Goal: Information Seeking & Learning: Learn about a topic

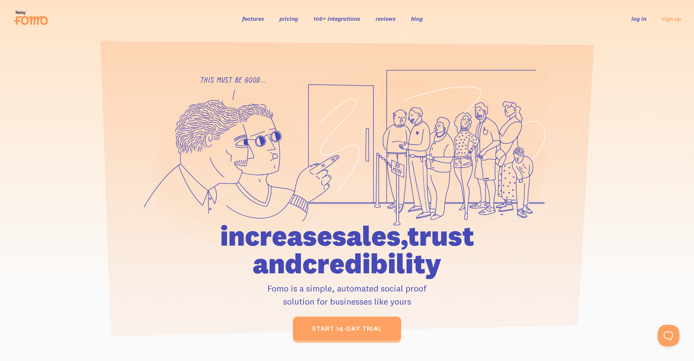
click at [301, 5] on header "features pricing 106+ integrations reviews blog log in sign up log in sign up" at bounding box center [347, 18] width 694 height 37
click at [159, 88] on icon at bounding box center [347, 155] width 406 height 184
click at [288, 18] on link "pricing" at bounding box center [288, 18] width 19 height 7
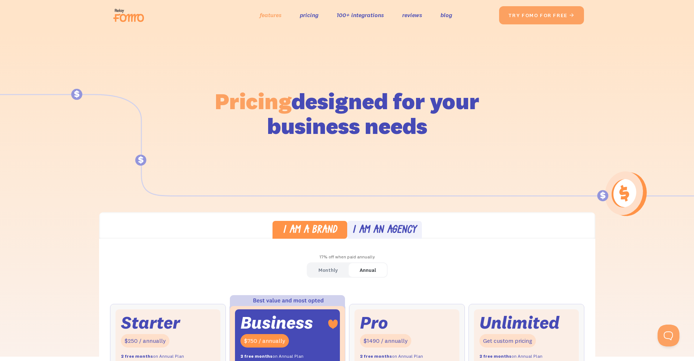
click at [269, 16] on link "features" at bounding box center [271, 15] width 22 height 11
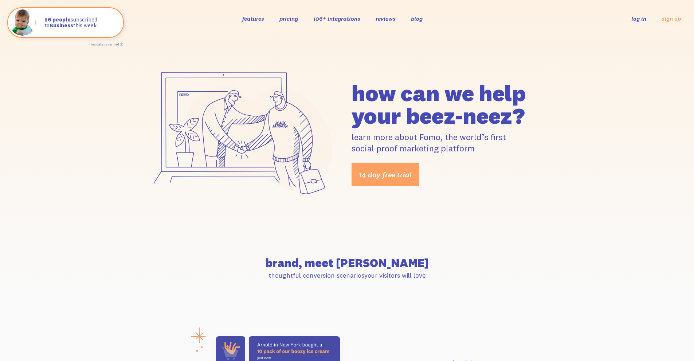
click at [291, 20] on link "pricing" at bounding box center [288, 18] width 19 height 7
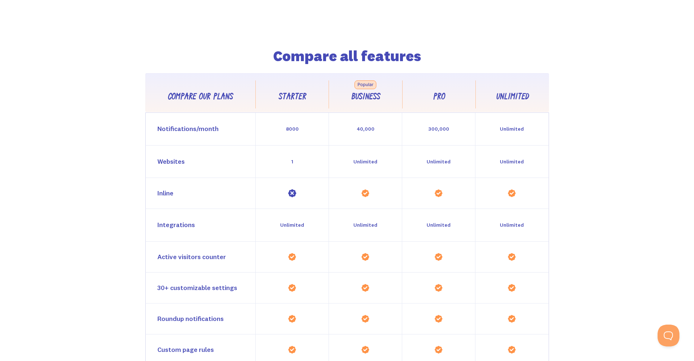
scroll to position [618, 0]
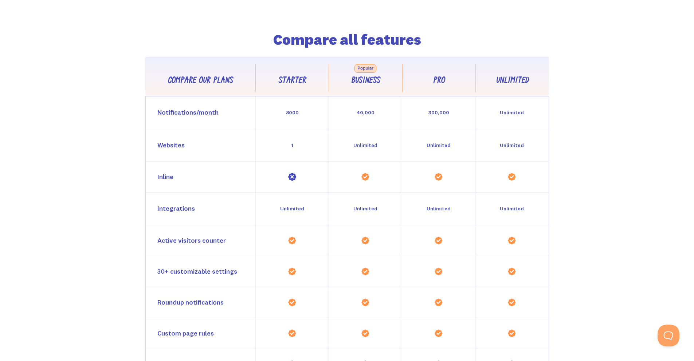
click at [293, 177] on img at bounding box center [292, 177] width 9 height 9
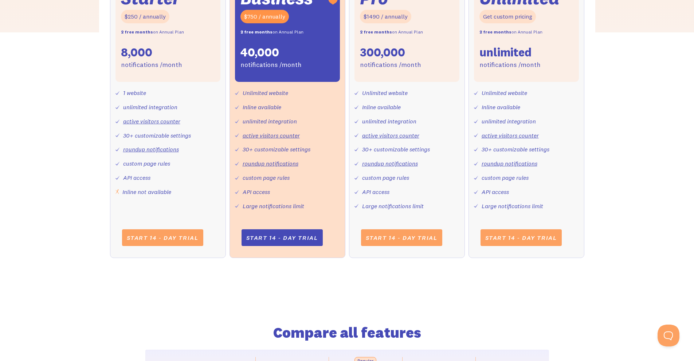
scroll to position [0, 0]
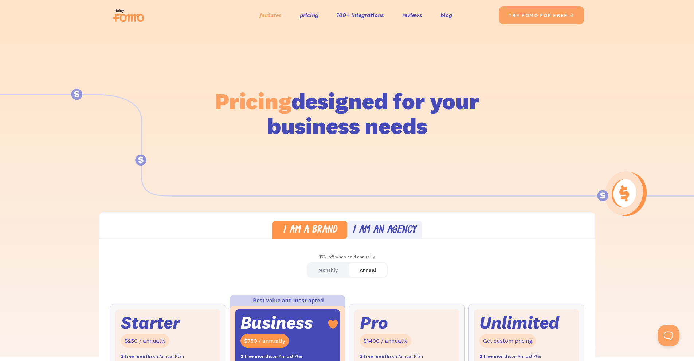
click at [278, 12] on link "features" at bounding box center [271, 15] width 22 height 11
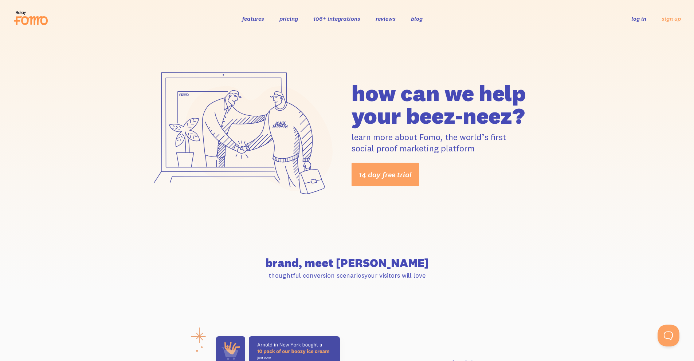
click at [289, 17] on link "pricing" at bounding box center [288, 18] width 19 height 7
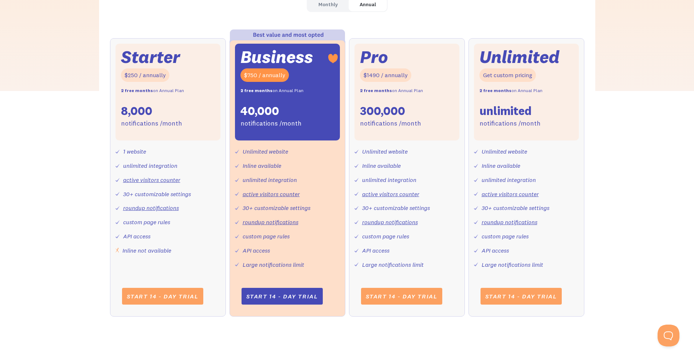
scroll to position [207, 0]
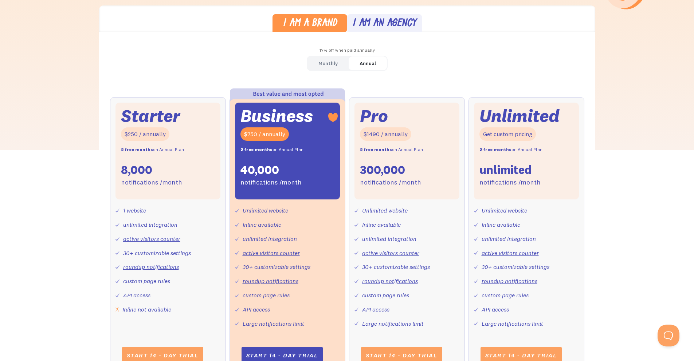
click at [331, 64] on div "Monthly" at bounding box center [327, 63] width 19 height 11
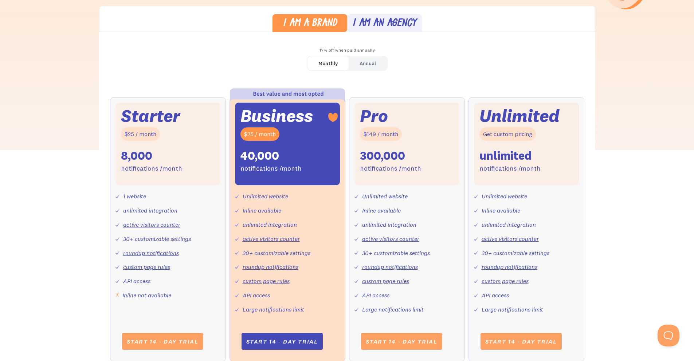
scroll to position [0, 0]
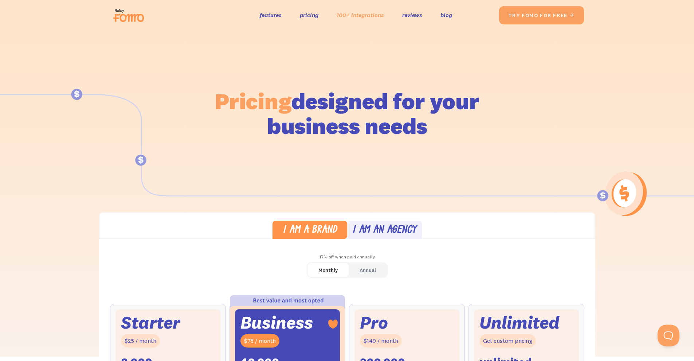
click at [369, 15] on link "100+ integrations" at bounding box center [360, 15] width 47 height 11
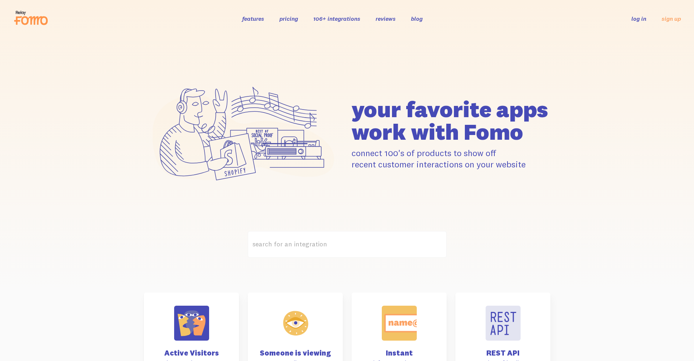
click at [370, 241] on label "search for an integration" at bounding box center [347, 244] width 199 height 27
click at [370, 241] on input "search for an integration" at bounding box center [347, 244] width 199 height 27
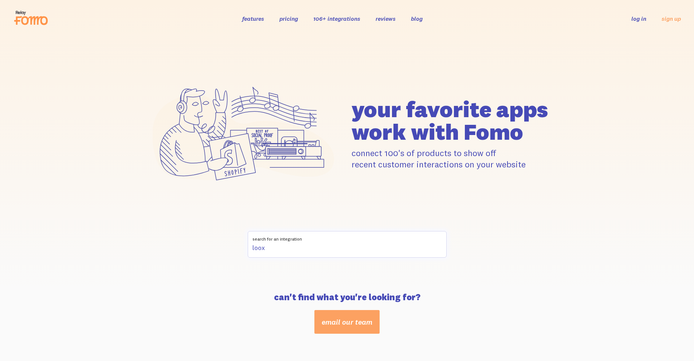
type input "loox"
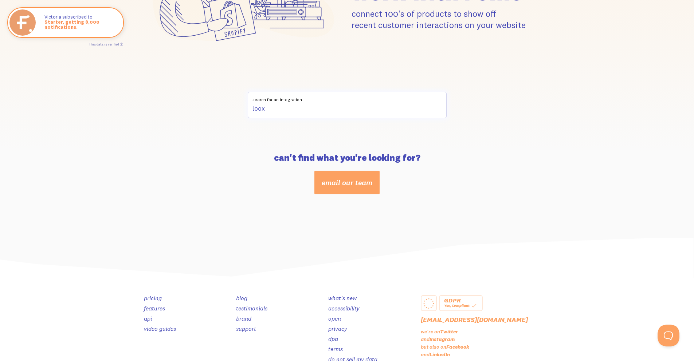
drag, startPoint x: 276, startPoint y: 112, endPoint x: 247, endPoint y: 110, distance: 28.5
click at [248, 110] on input "loox" at bounding box center [347, 105] width 199 height 27
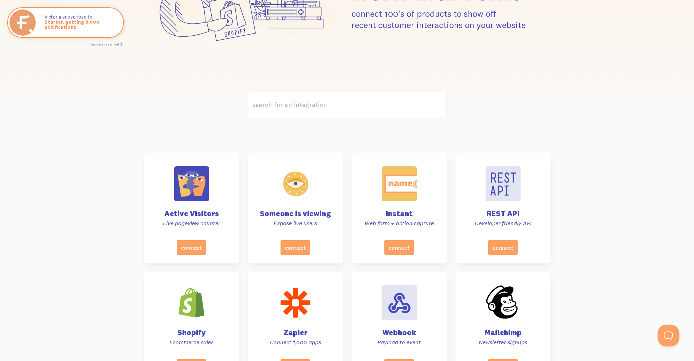
click at [213, 133] on section "search for an integration" at bounding box center [347, 123] width 694 height 62
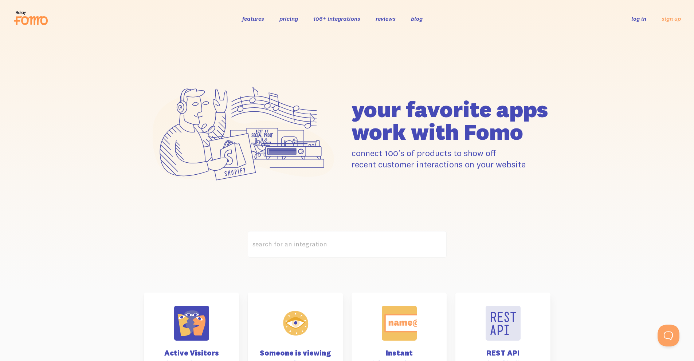
click at [316, 244] on label "search for an integration" at bounding box center [347, 244] width 199 height 27
click at [316, 244] on input "search for an integration" at bounding box center [347, 244] width 199 height 27
click at [319, 220] on div "your favorite apps" at bounding box center [347, 134] width 694 height 194
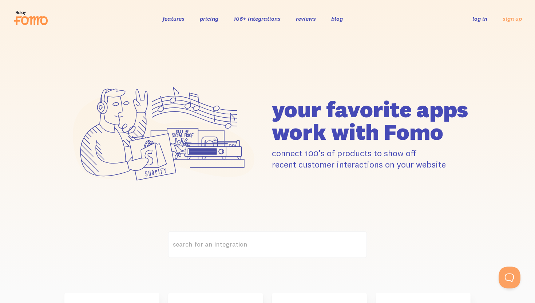
click at [209, 16] on link "pricing" at bounding box center [209, 18] width 19 height 7
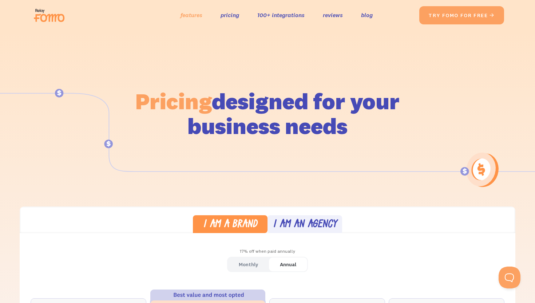
click at [190, 14] on link "features" at bounding box center [192, 15] width 22 height 11
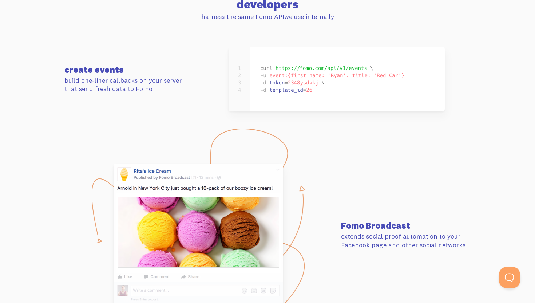
scroll to position [3184, 0]
